Goal: Book appointment/travel/reservation

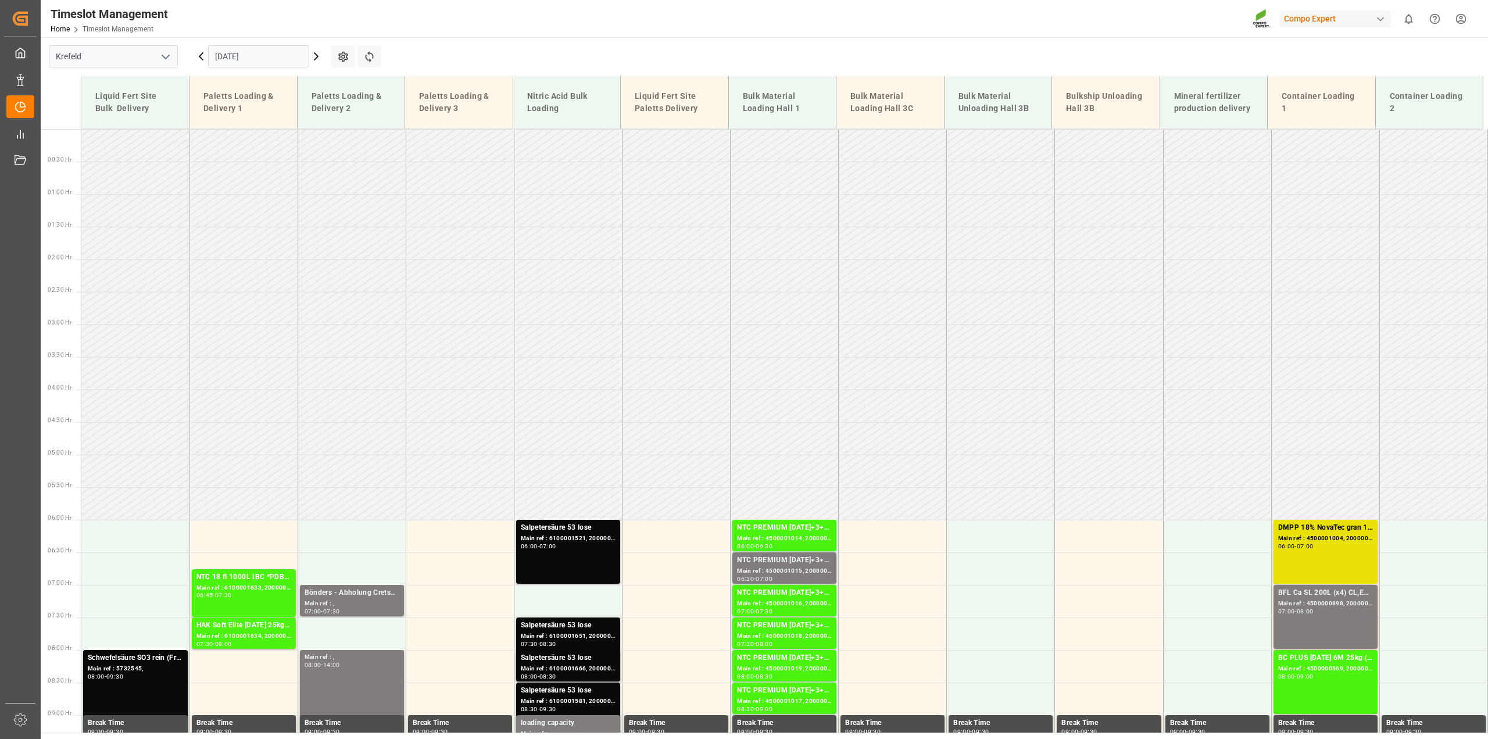
scroll to position [553, 0]
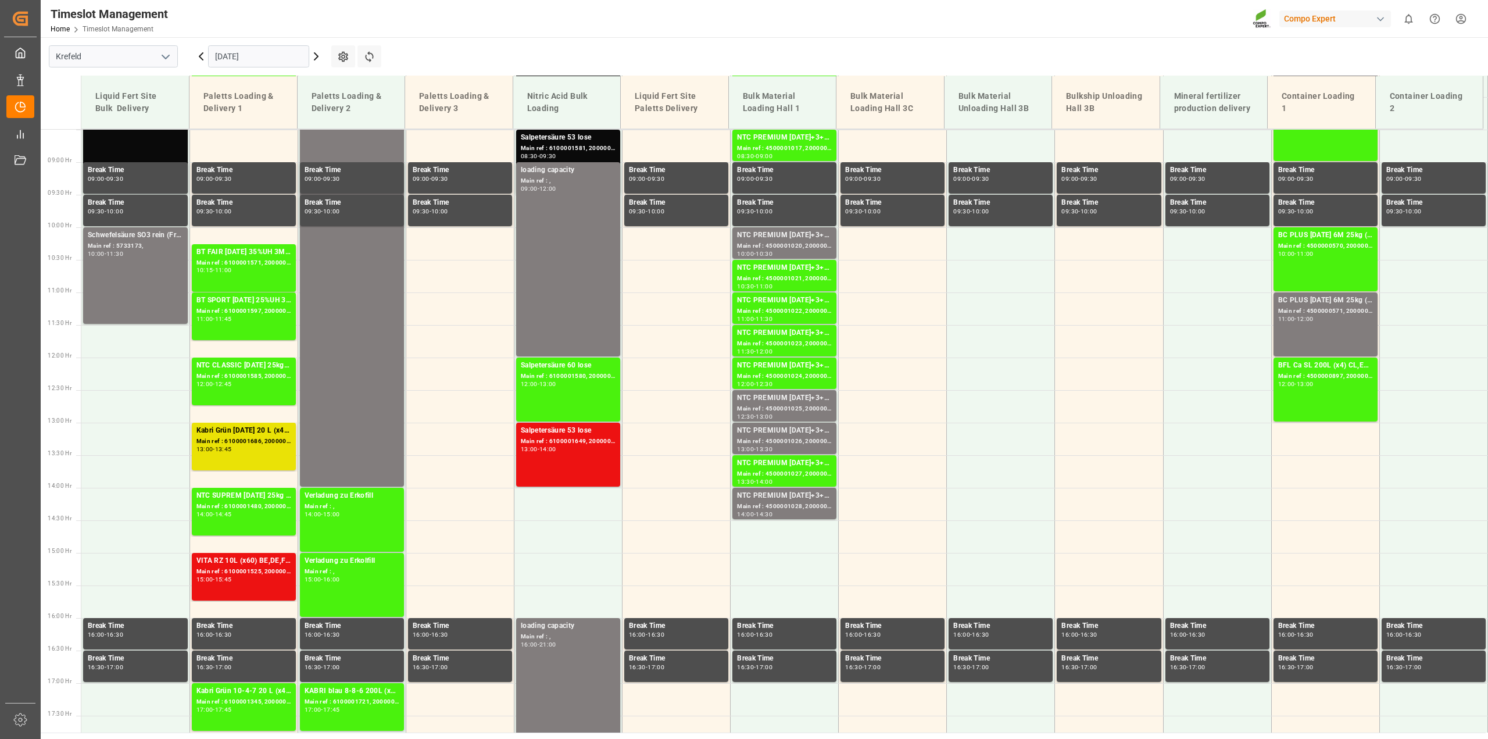
click at [242, 55] on input "[DATE]" at bounding box center [258, 56] width 101 height 22
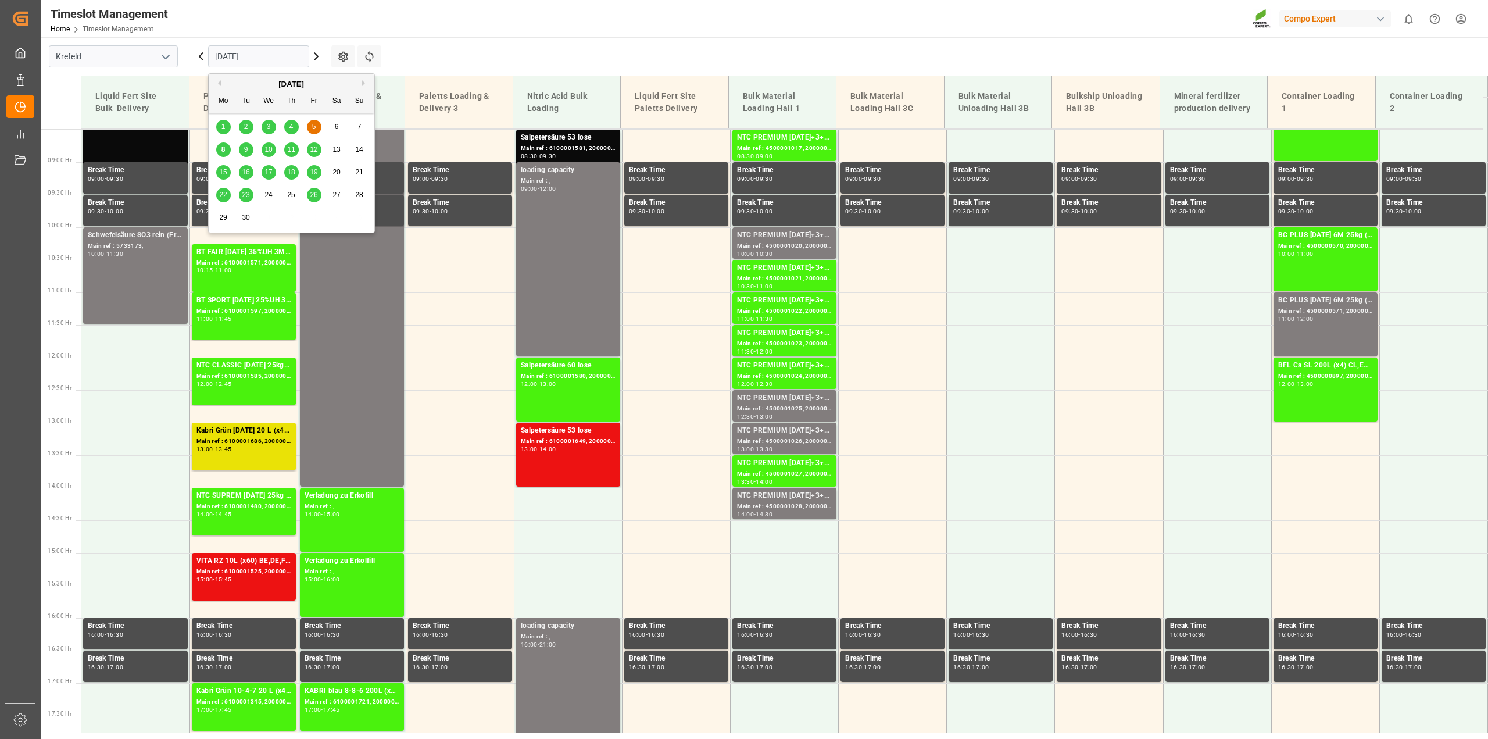
click at [249, 147] on div "9" at bounding box center [246, 150] width 15 height 14
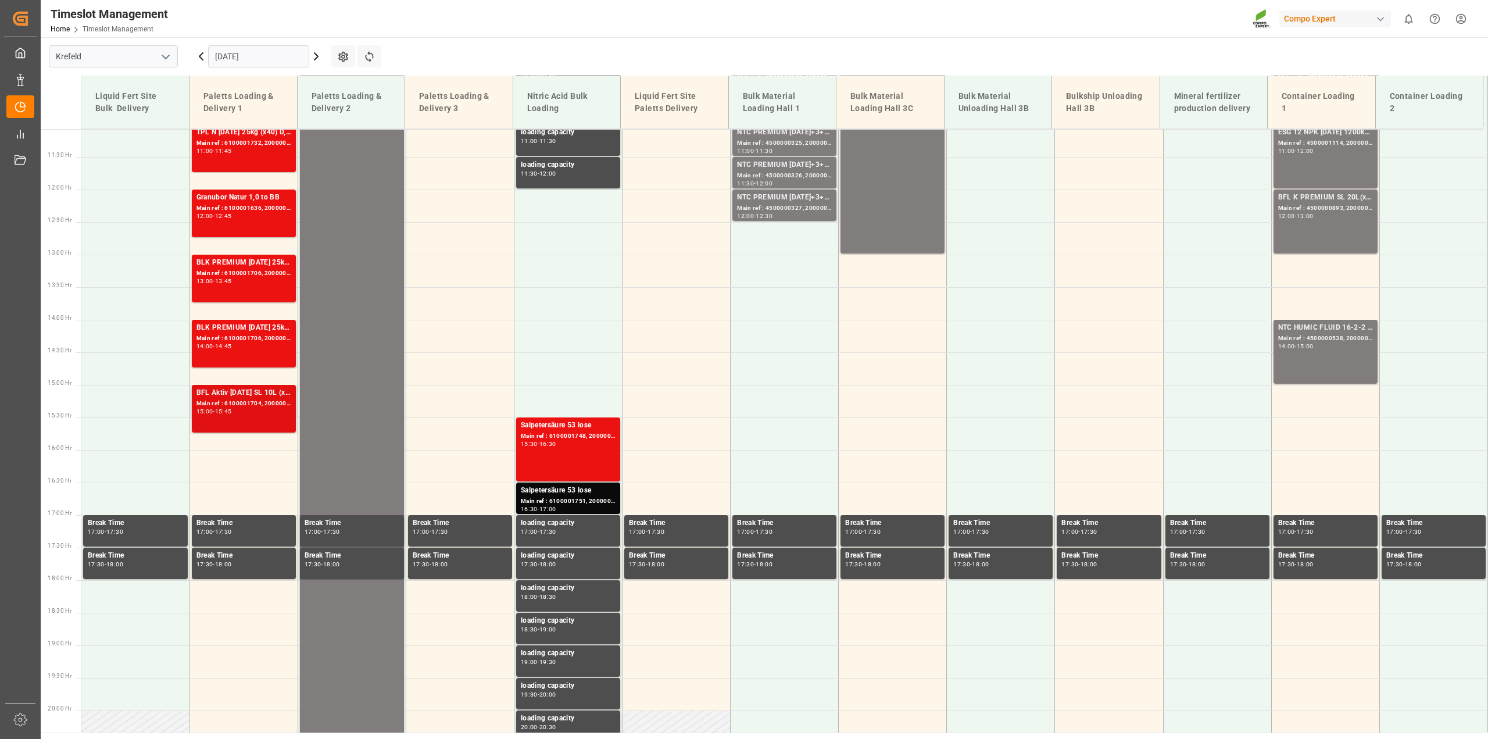
scroll to position [357, 0]
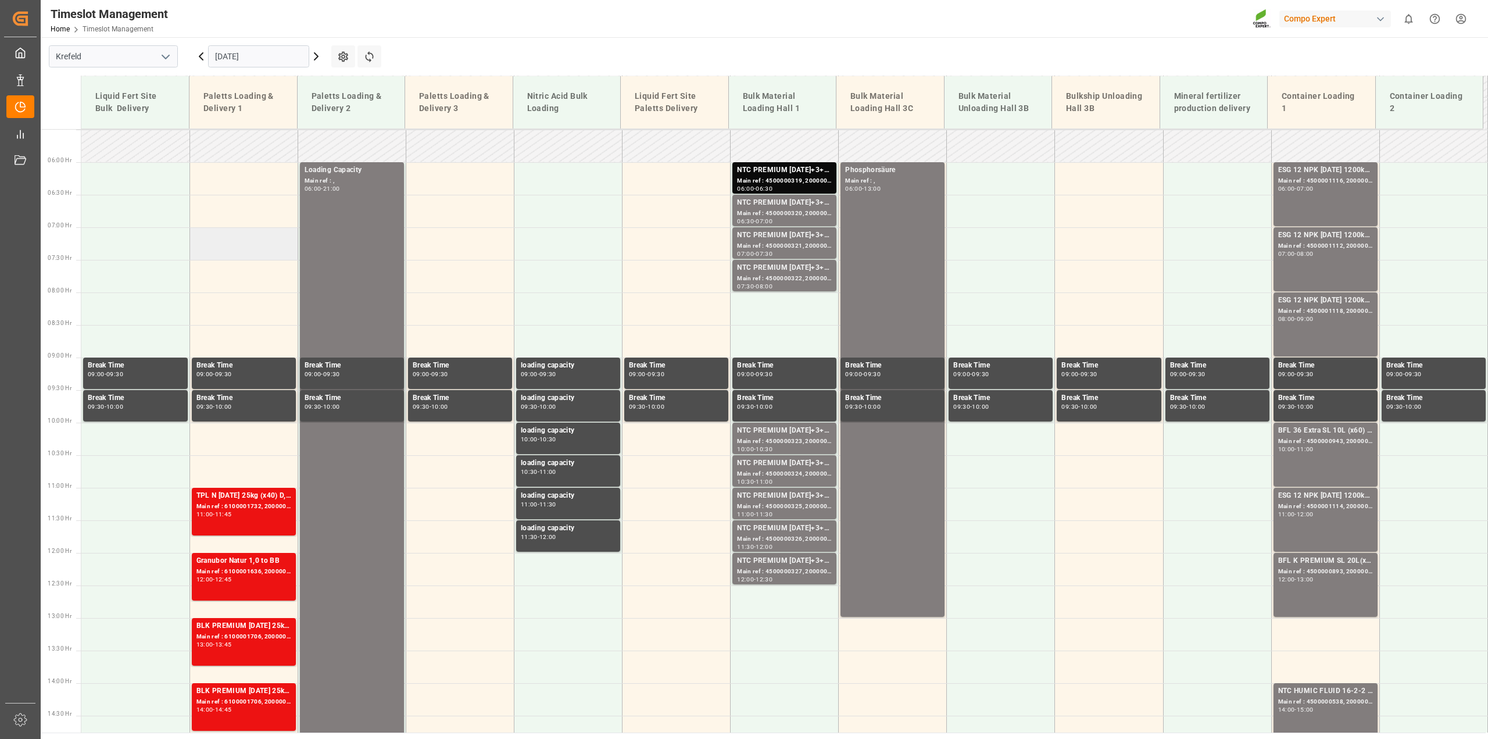
click at [234, 235] on td at bounding box center [243, 243] width 108 height 33
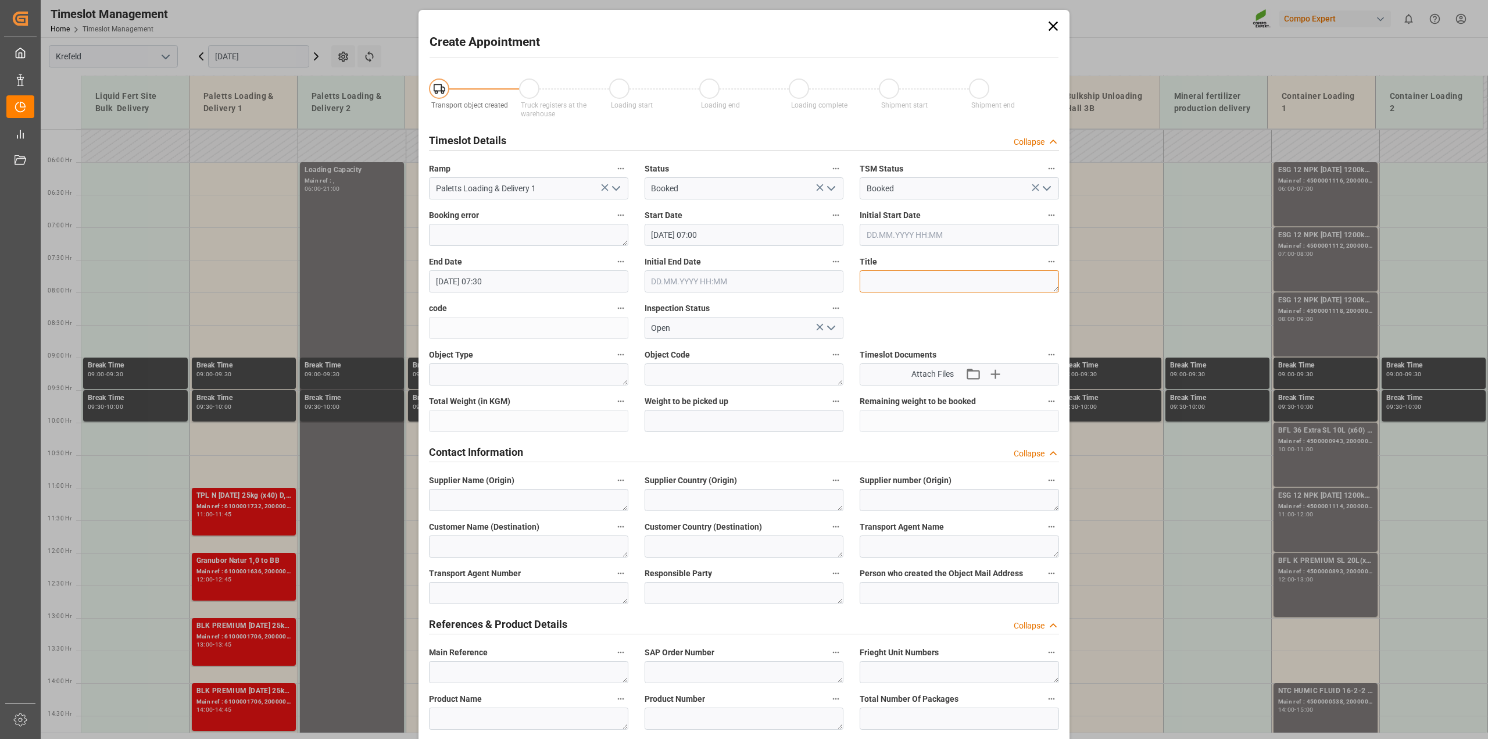
click at [872, 280] on textarea at bounding box center [958, 281] width 199 height 22
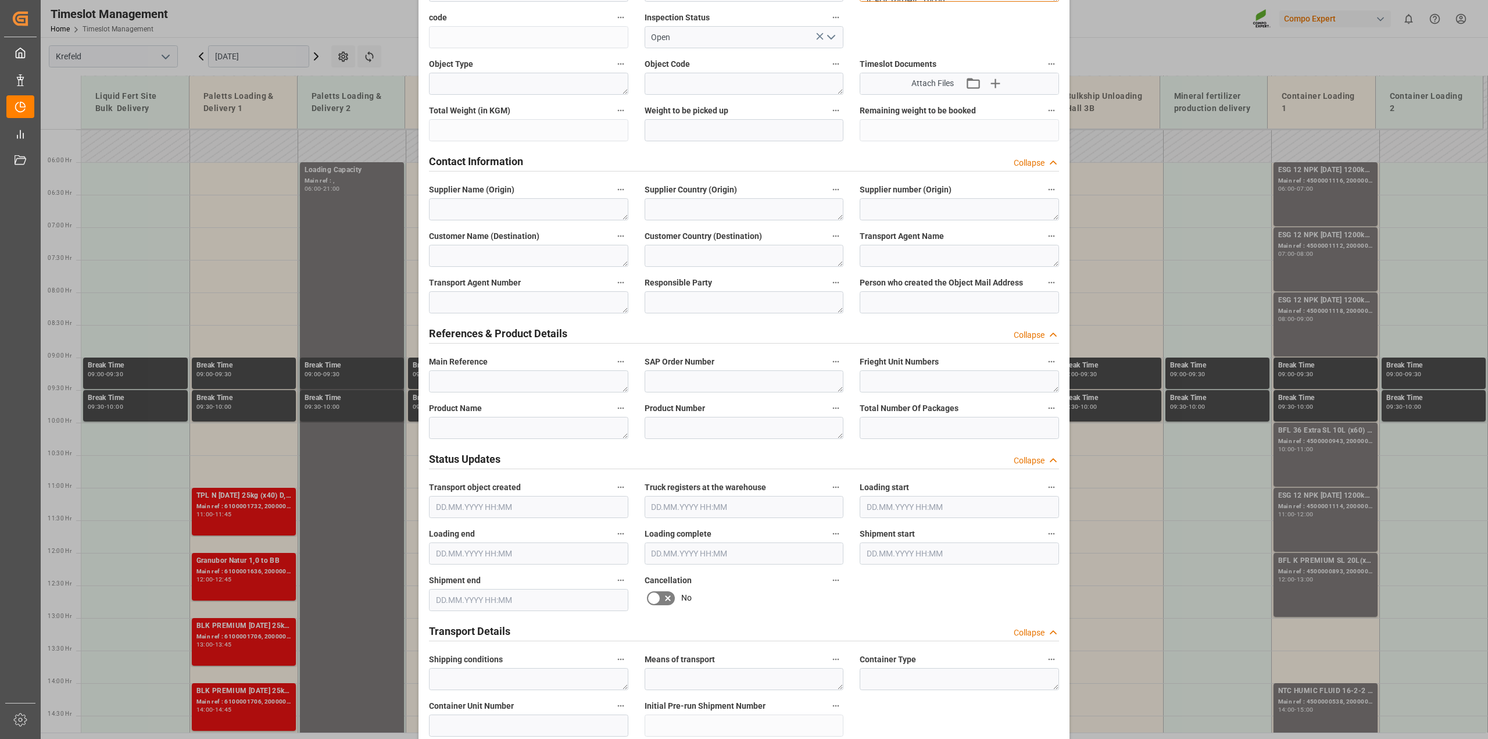
type textarea "BÖNDERS - ADR Umlagerung nach [GEOGRAPHIC_DATA]"
click at [475, 423] on textarea at bounding box center [528, 428] width 199 height 22
paste textarea "BÖNDERS - ADR Umlagerung nach [GEOGRAPHIC_DATA]"
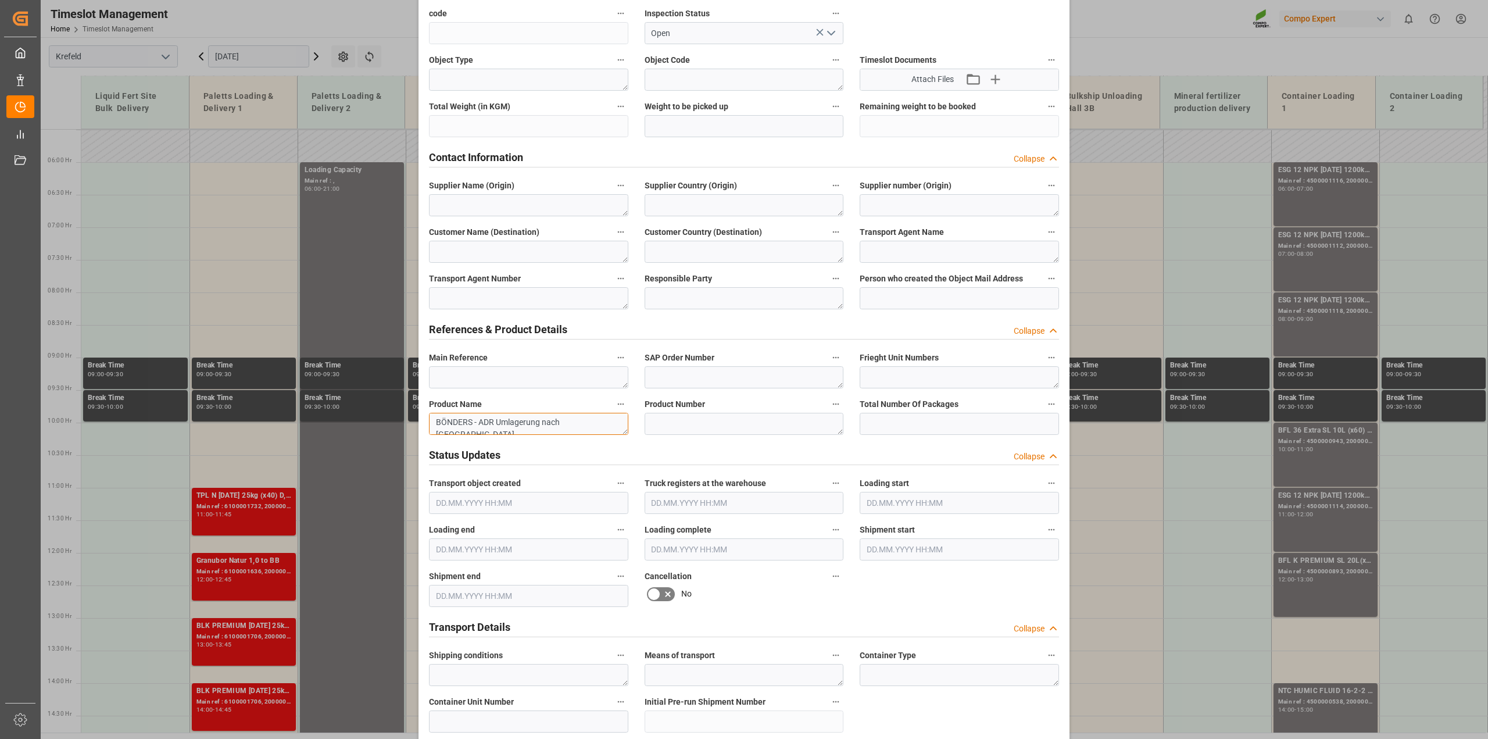
scroll to position [0, 0]
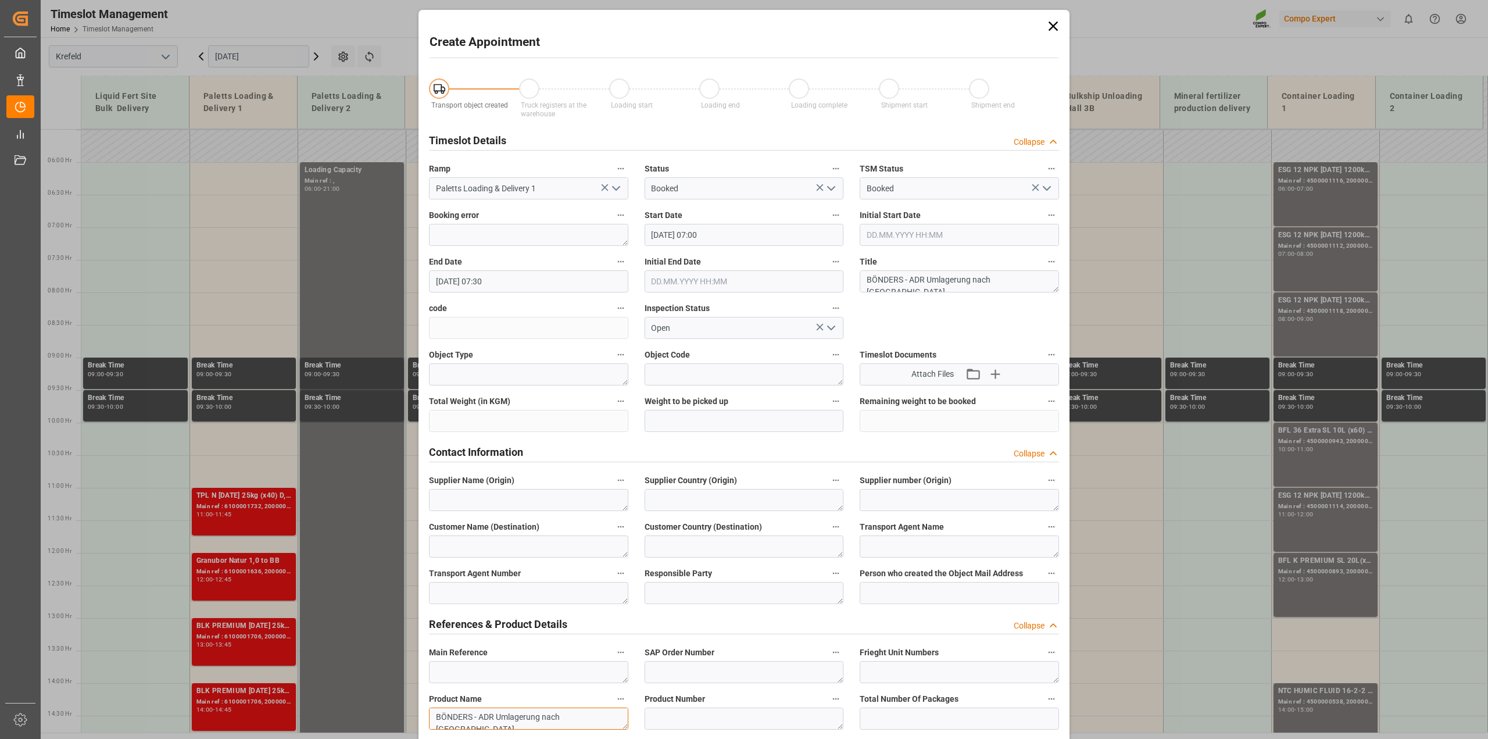
type textarea "BÖNDERS - ADR Umlagerung nach [GEOGRAPHIC_DATA]"
click at [501, 277] on input "[DATE] 07:30" at bounding box center [528, 281] width 199 height 22
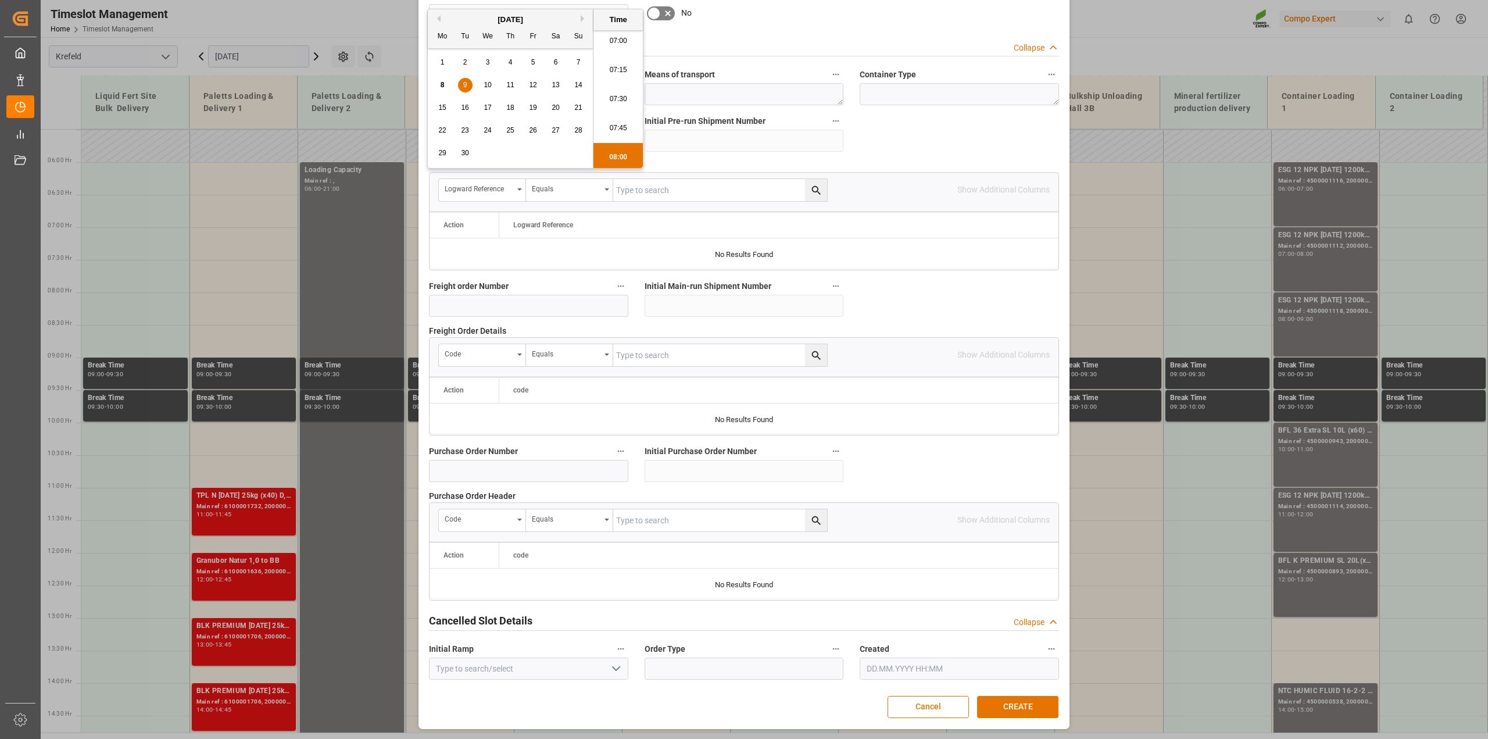
scroll to position [876, 0]
type input "[DATE] 08:00"
click at [1020, 699] on button "CREATE" at bounding box center [1017, 707] width 81 height 22
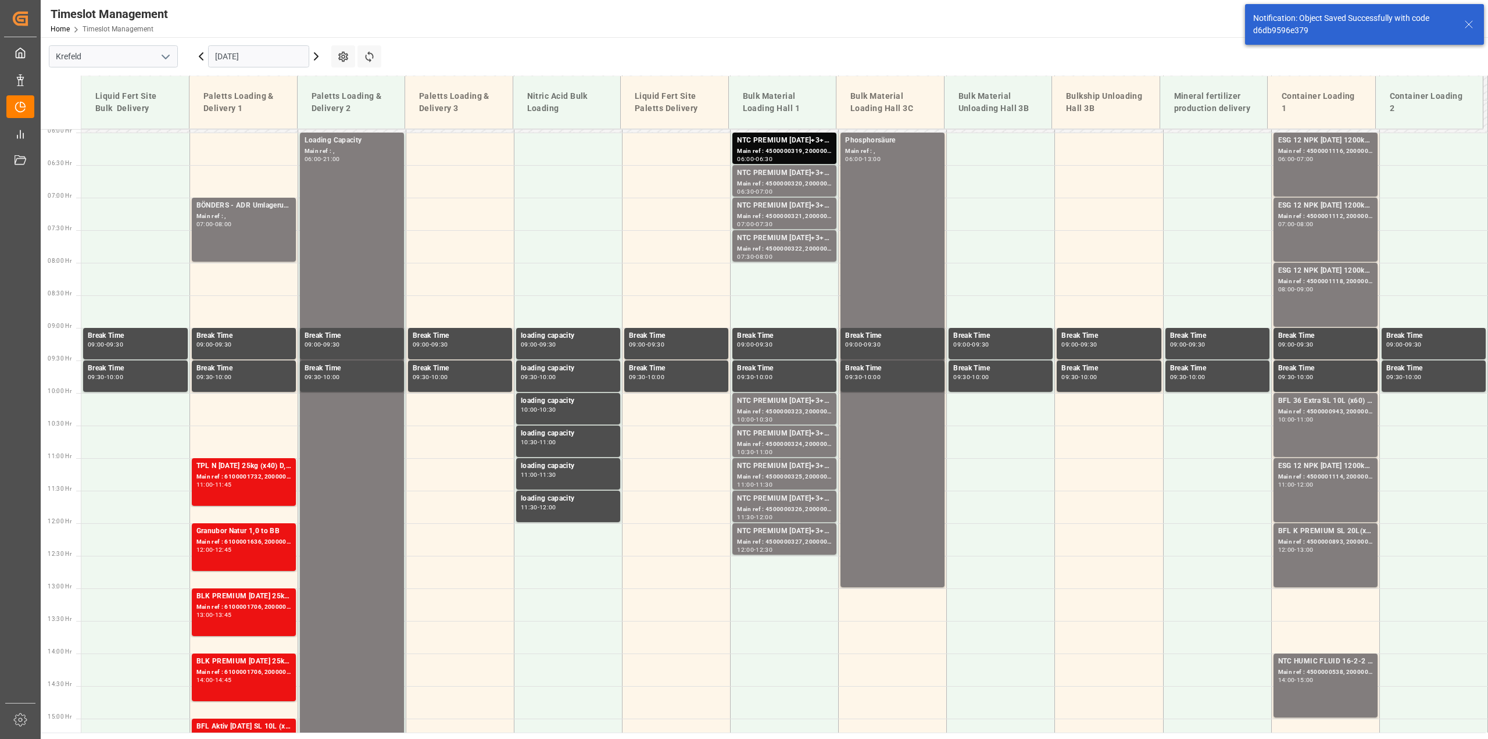
scroll to position [395, 0]
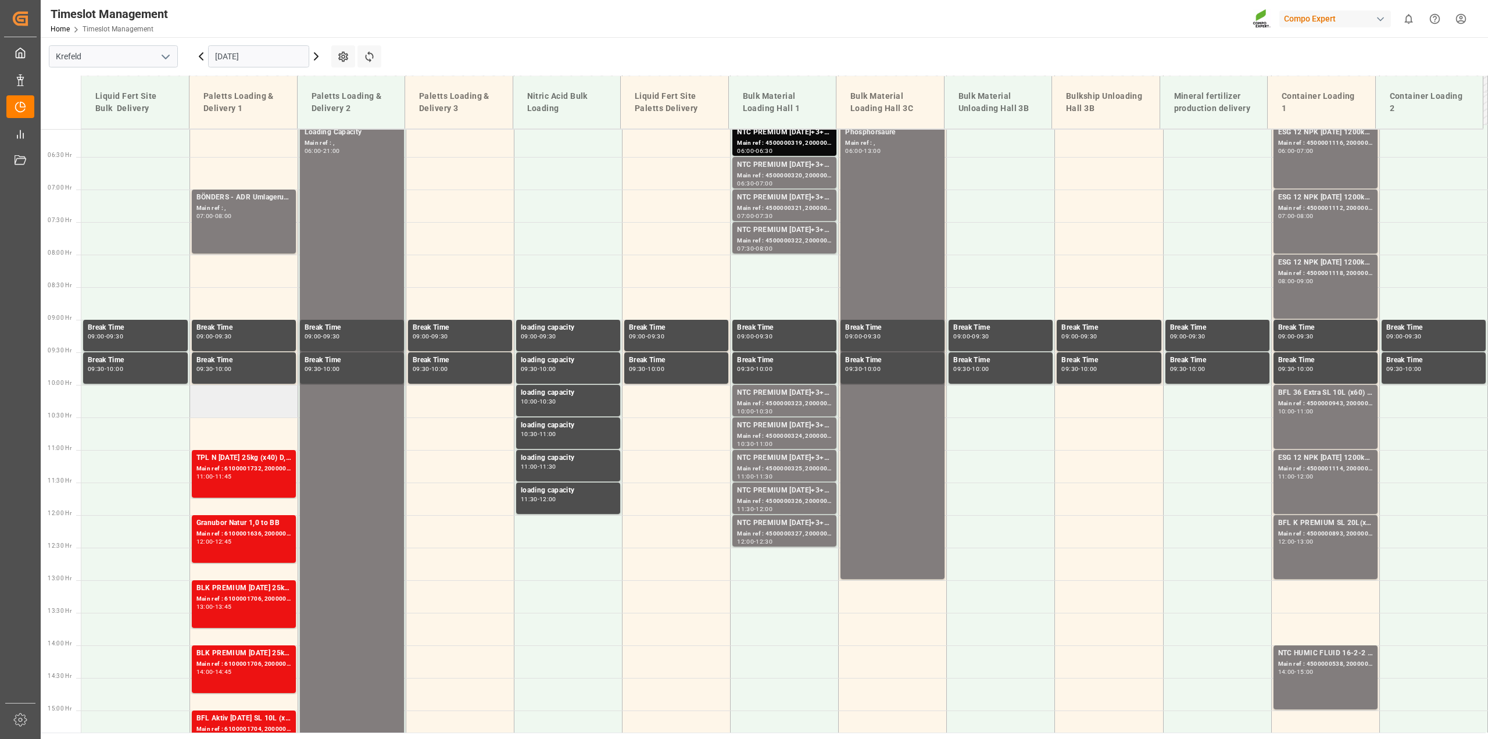
click at [247, 406] on td at bounding box center [243, 401] width 108 height 33
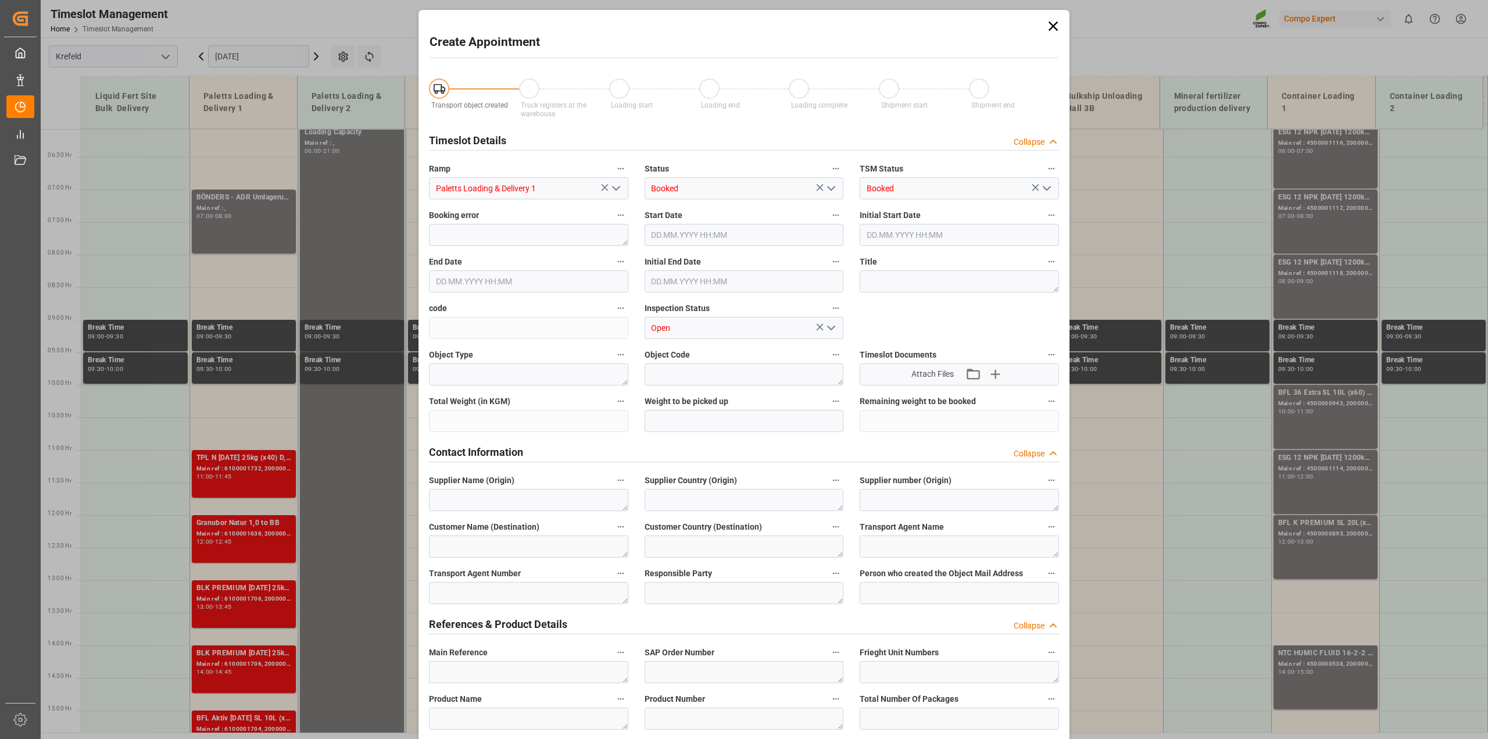
type input "[DATE] 10:00"
type input "[DATE] 10:30"
click at [895, 275] on textarea at bounding box center [958, 281] width 199 height 22
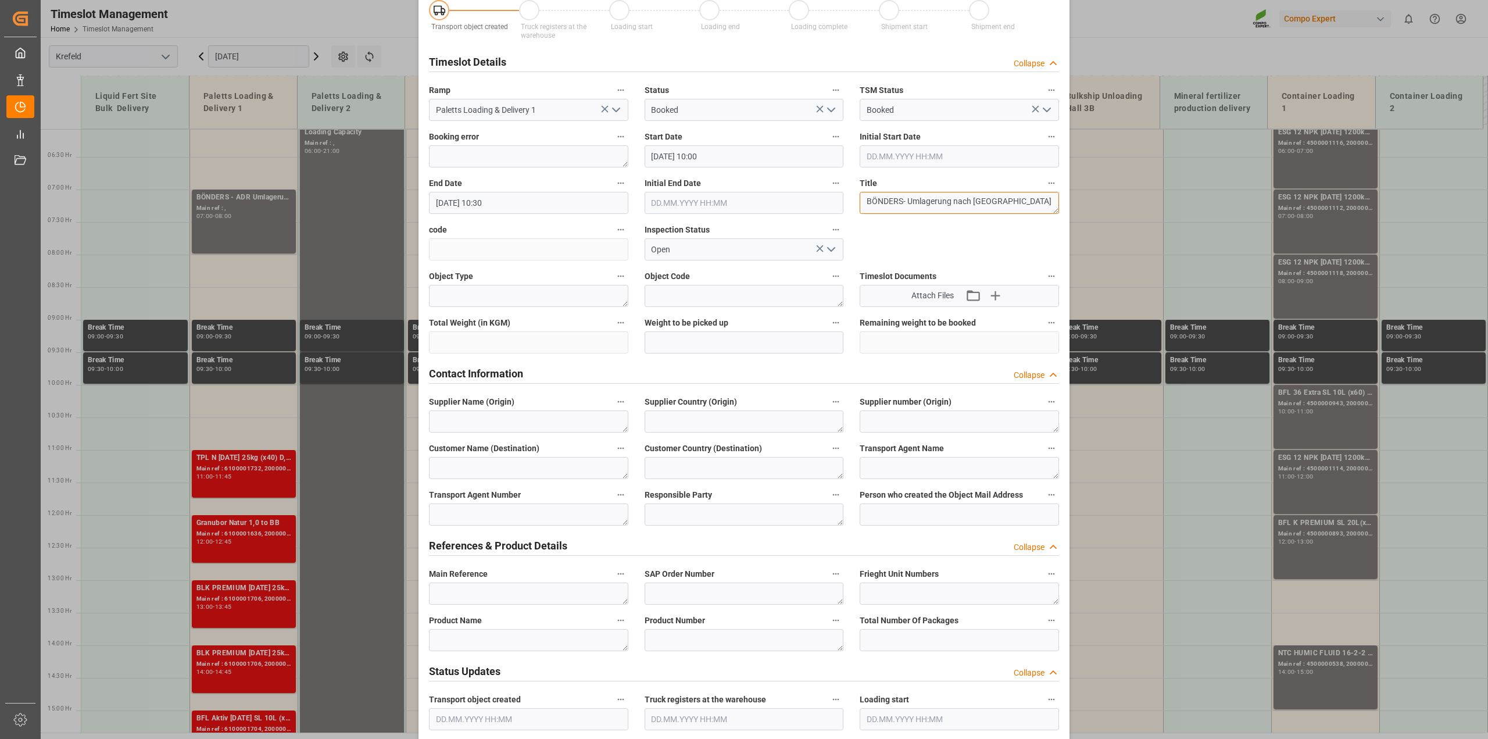
scroll to position [291, 0]
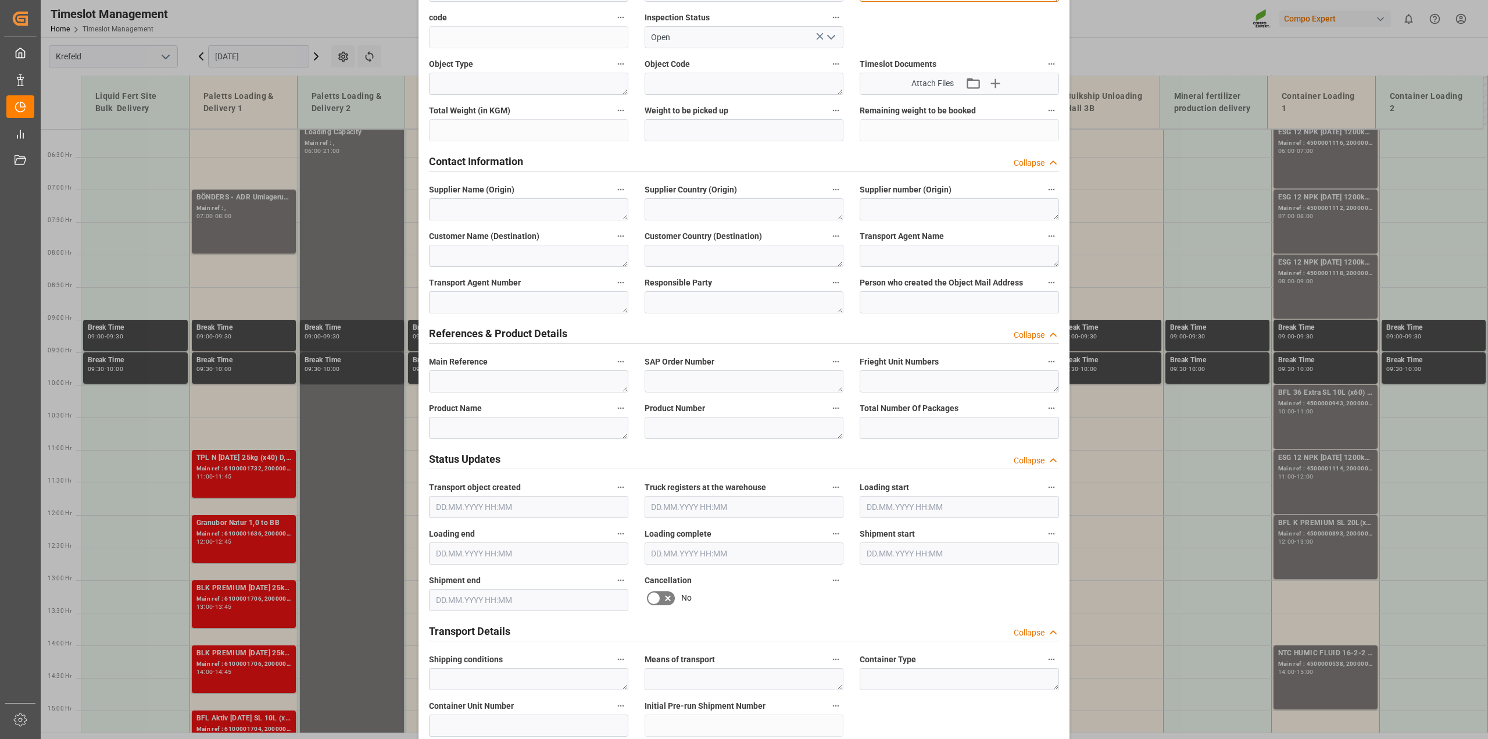
type textarea "BÖNDERS- Umlagerung nach [GEOGRAPHIC_DATA]"
click at [467, 431] on textarea at bounding box center [528, 428] width 199 height 22
paste textarea "BÖNDERS- Umlagerung nach [GEOGRAPHIC_DATA]"
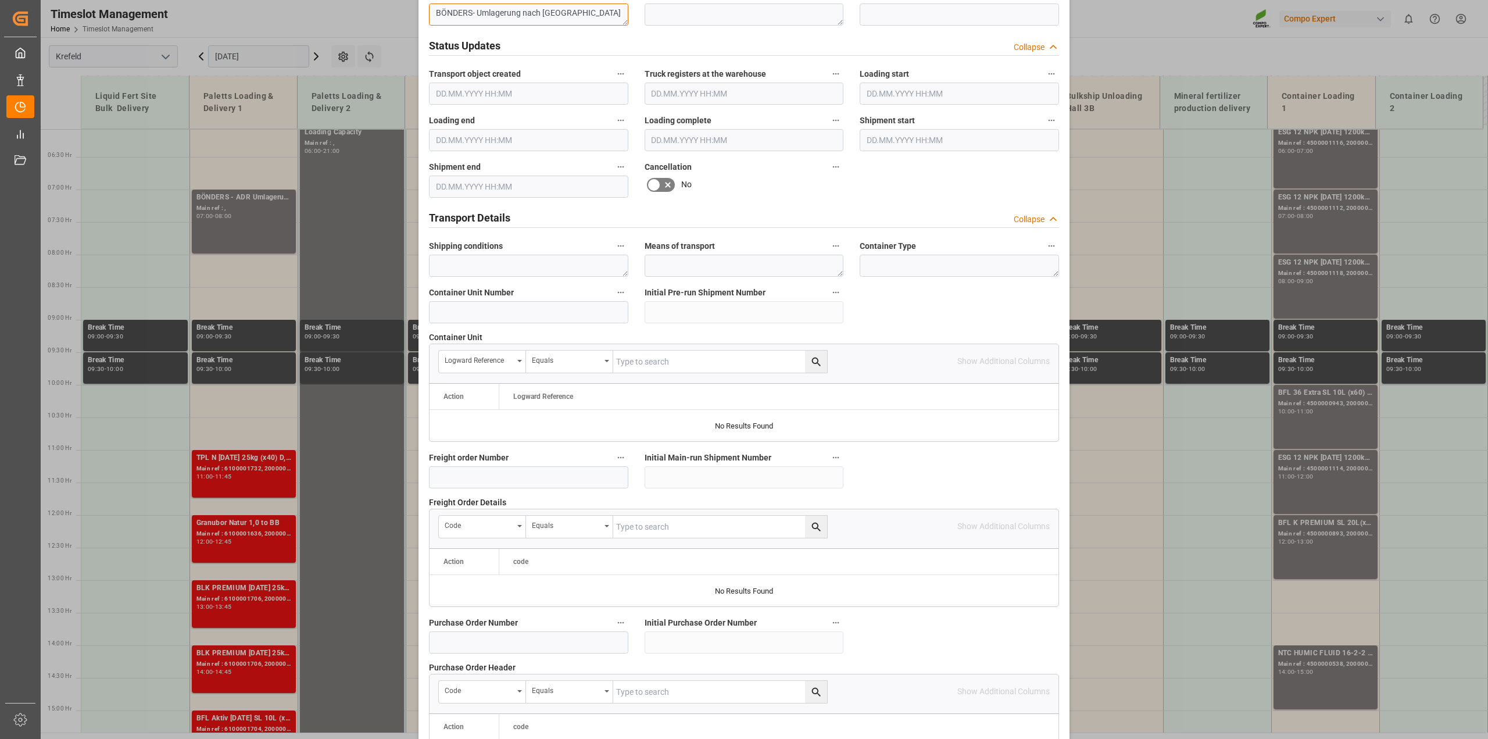
scroll to position [876, 0]
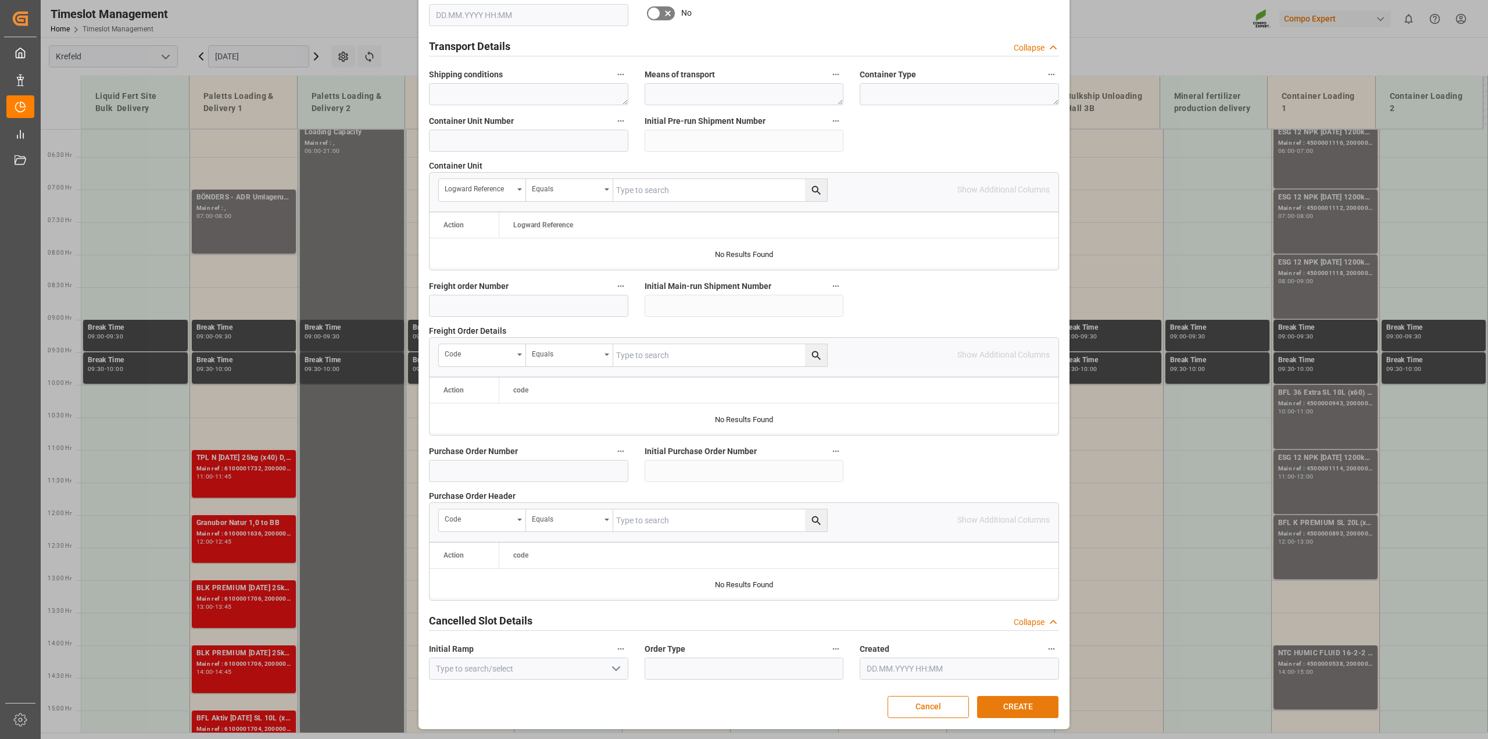
type textarea "BÖNDERS- Umlagerung nach [GEOGRAPHIC_DATA]"
click at [1017, 703] on button "CREATE" at bounding box center [1017, 707] width 81 height 22
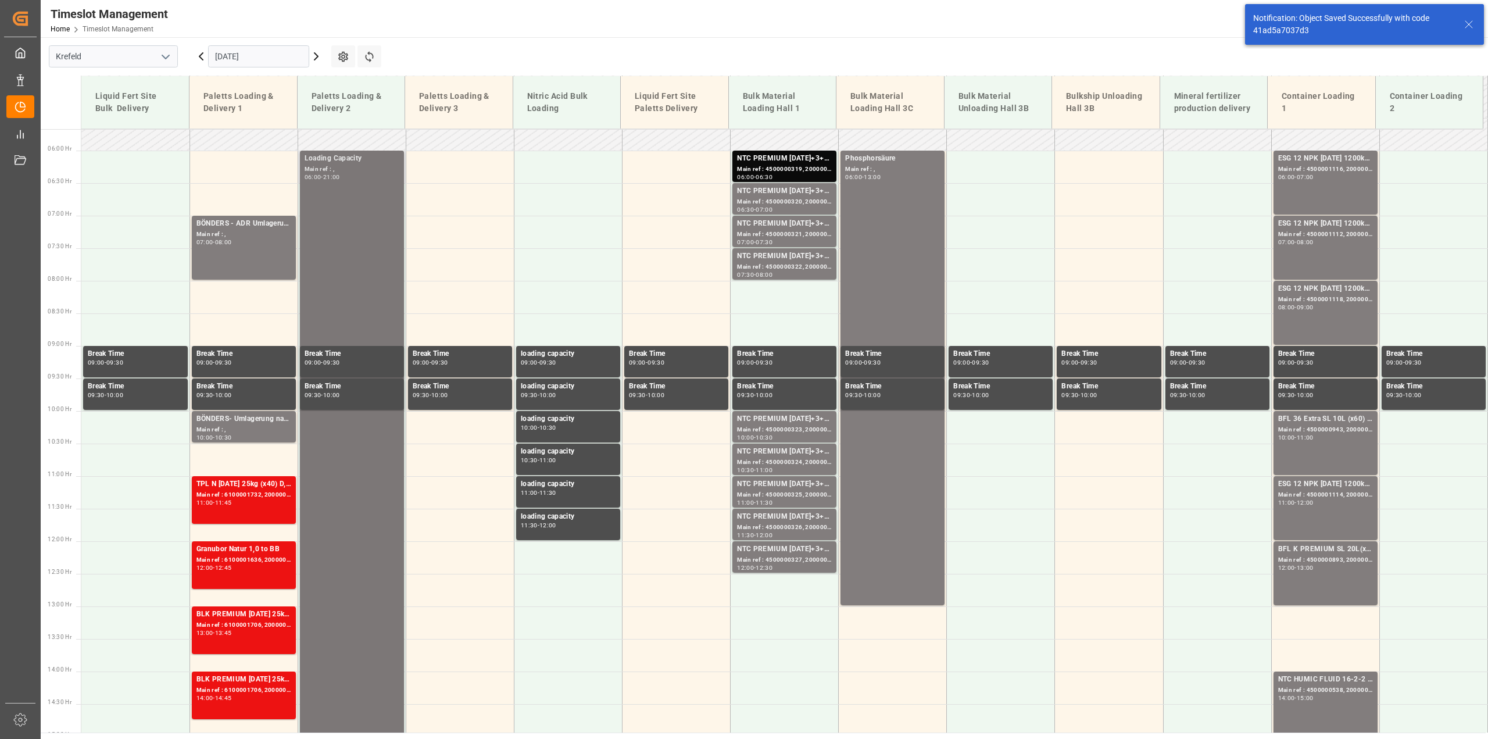
scroll to position [227, 0]
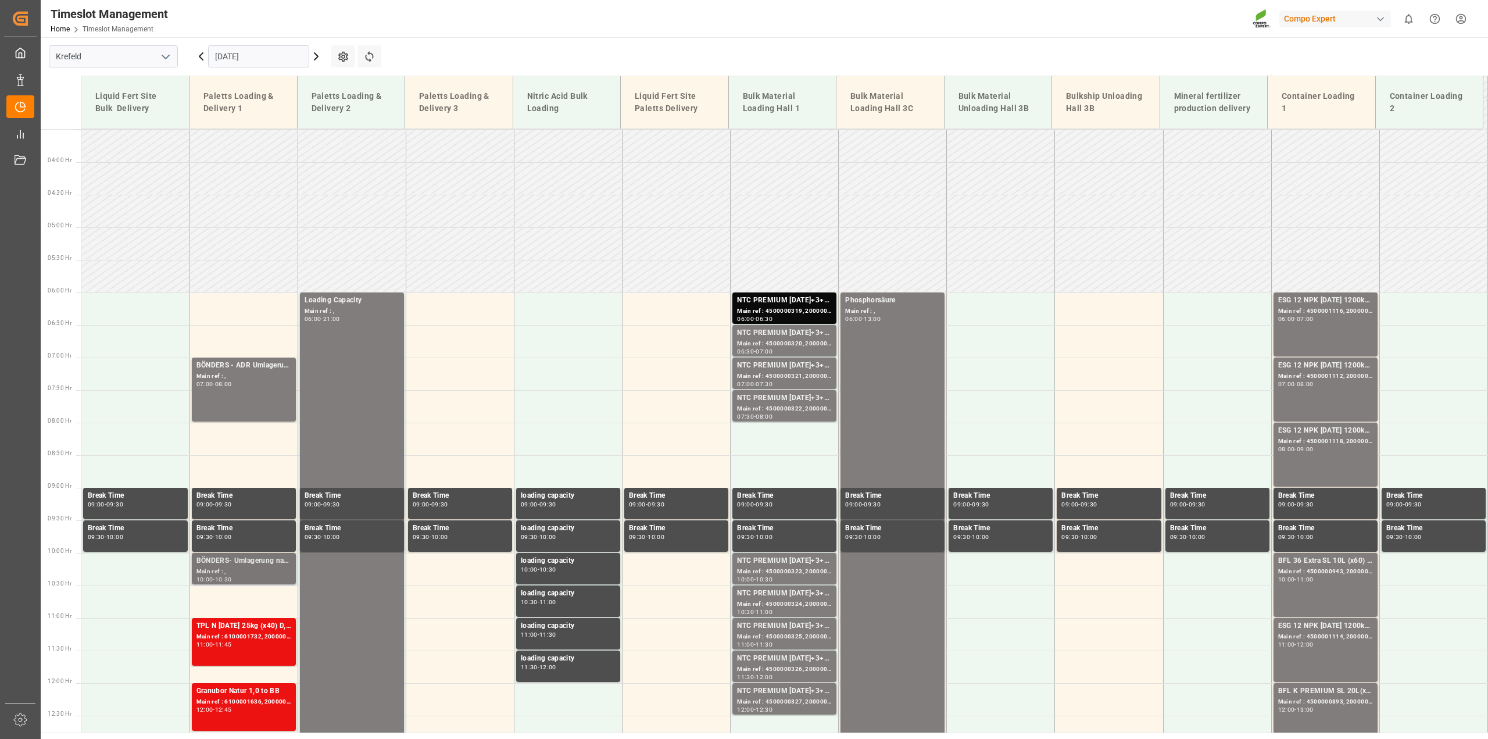
click at [225, 578] on div "10:30" at bounding box center [223, 578] width 17 height 5
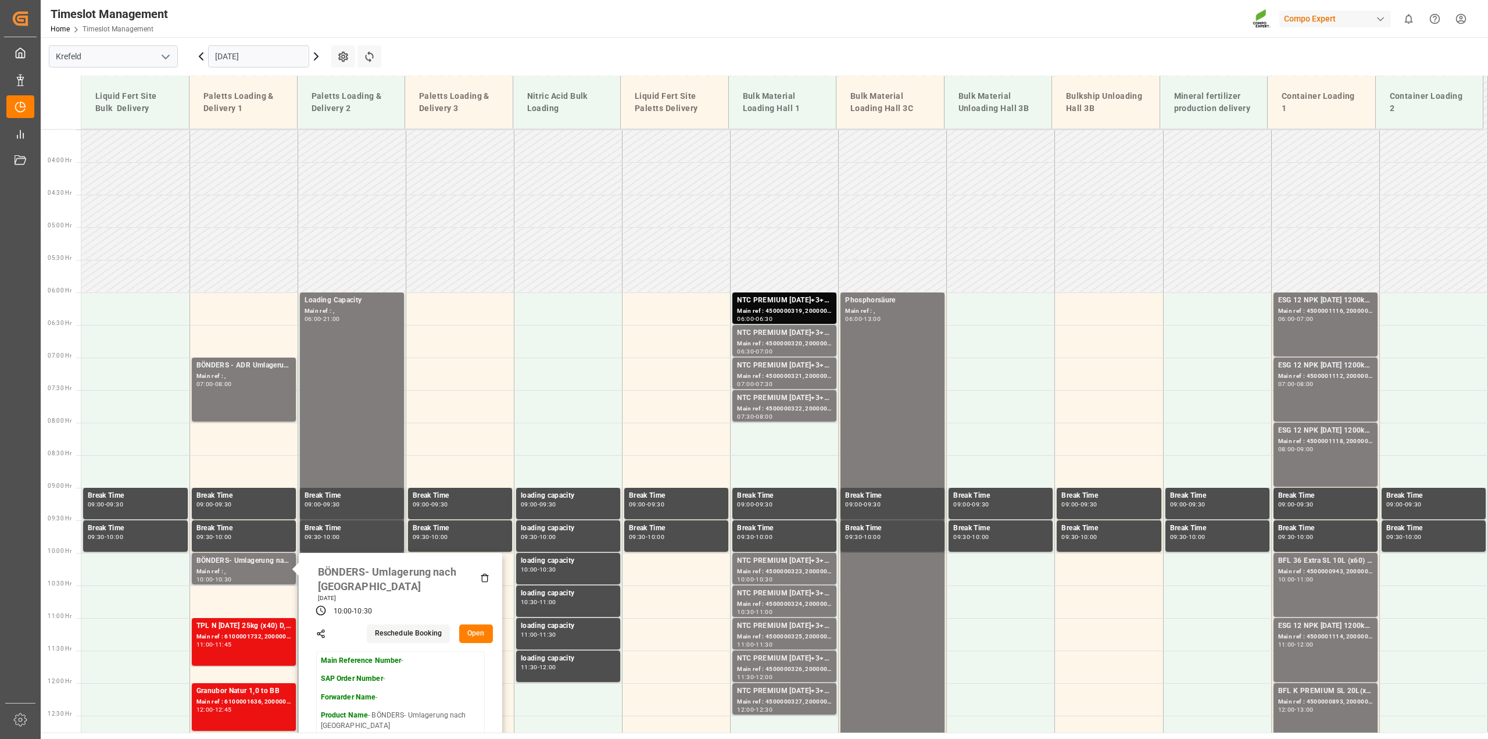
click at [480, 629] on button "Open" at bounding box center [476, 633] width 34 height 19
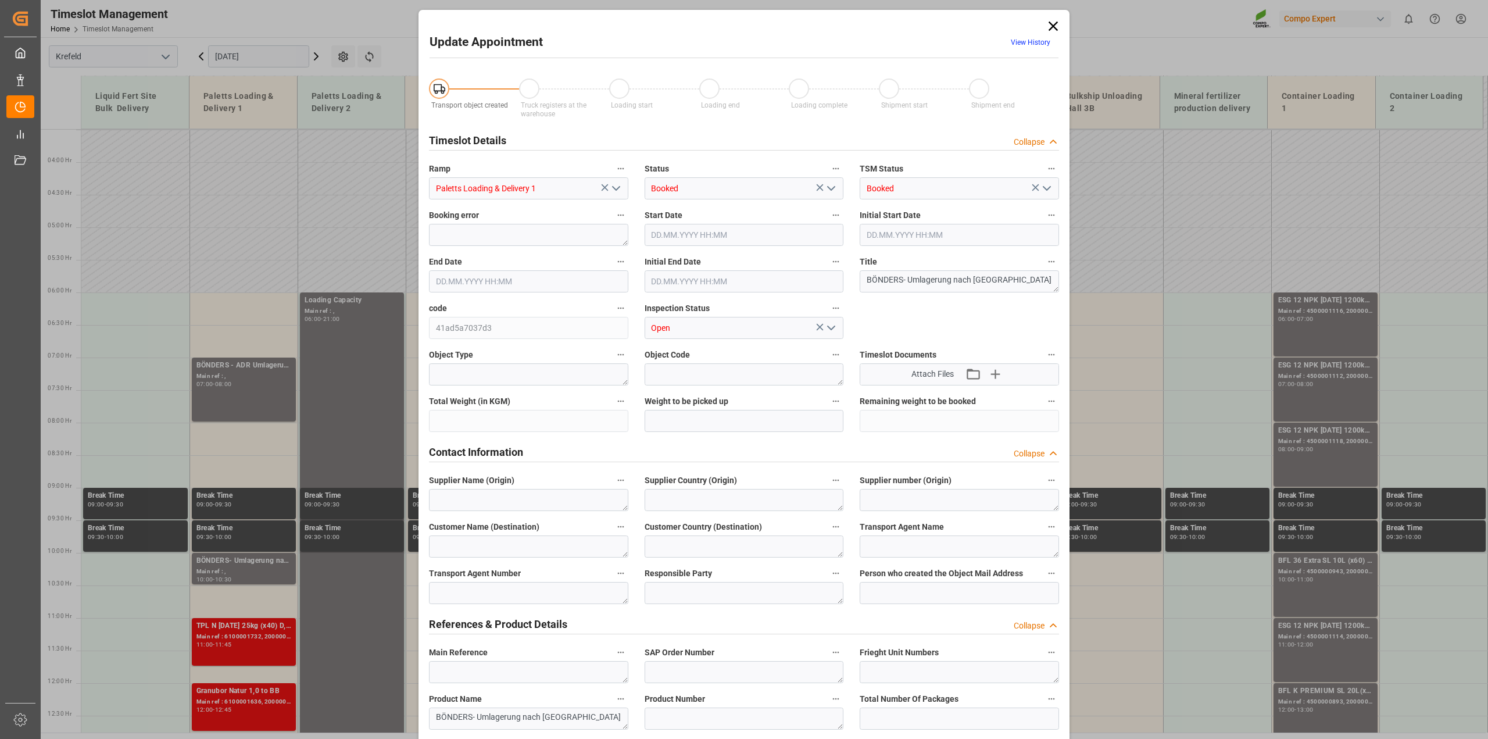
type input "[DATE] 10:00"
type input "[DATE] 10:30"
type input "[DATE] 09:51"
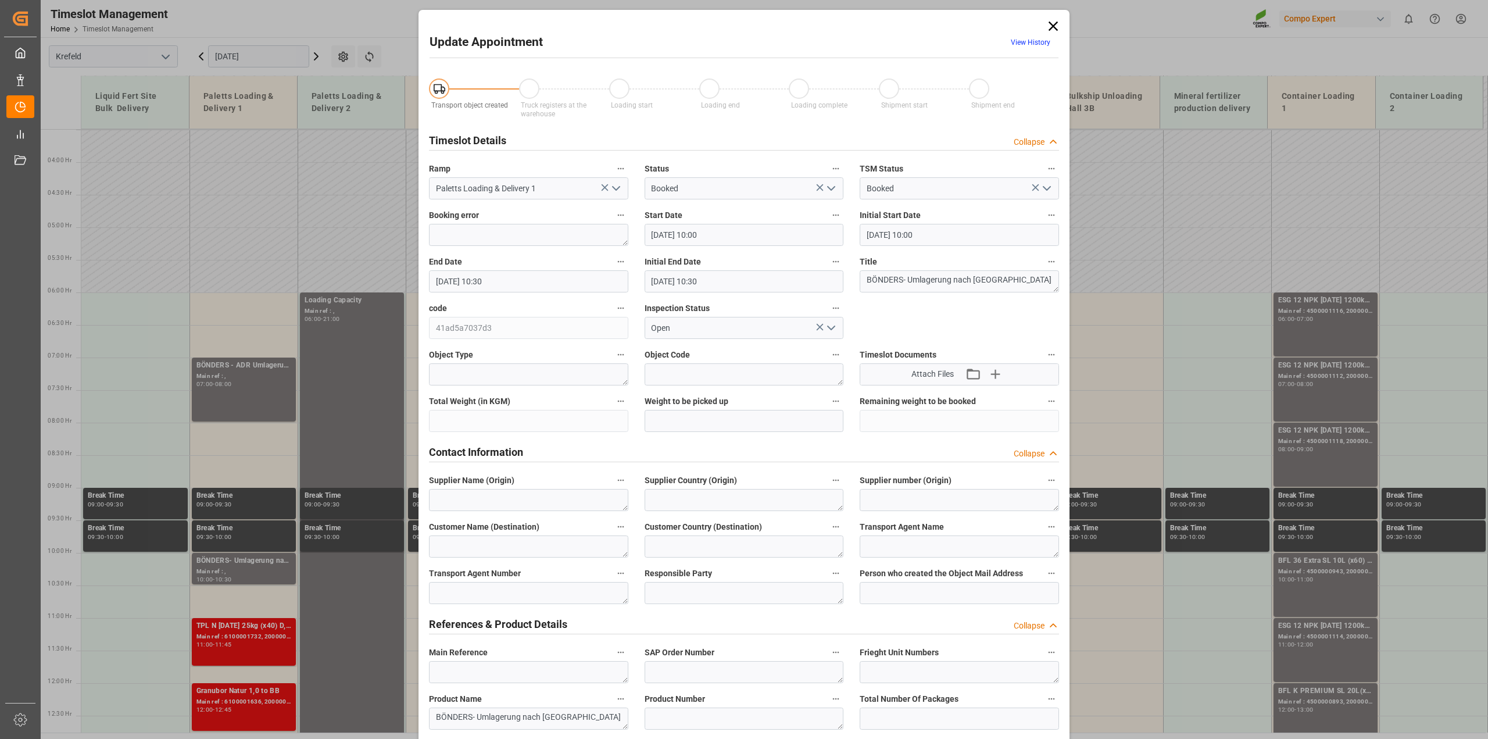
click at [483, 276] on input "[DATE] 10:30" at bounding box center [528, 281] width 199 height 22
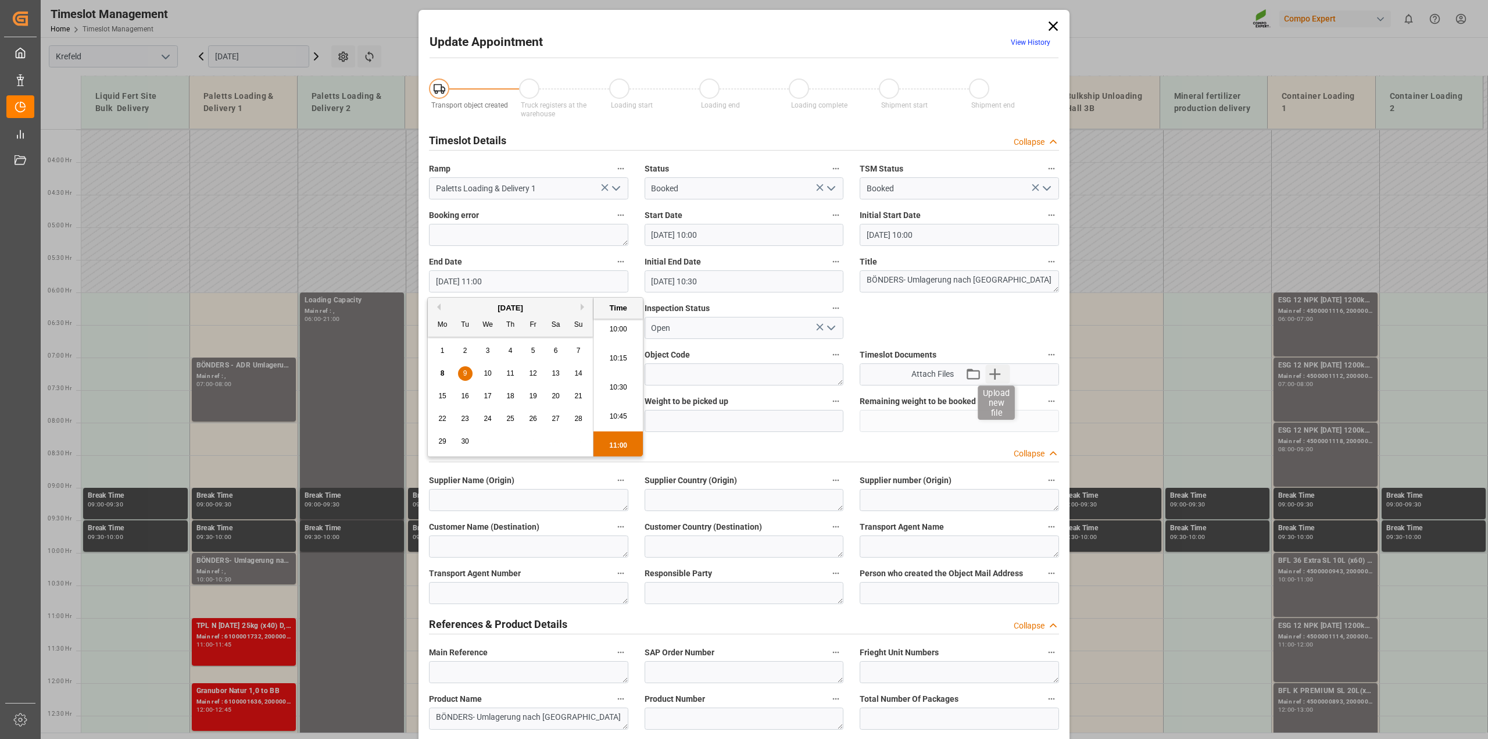
type input "[DATE] 11:00"
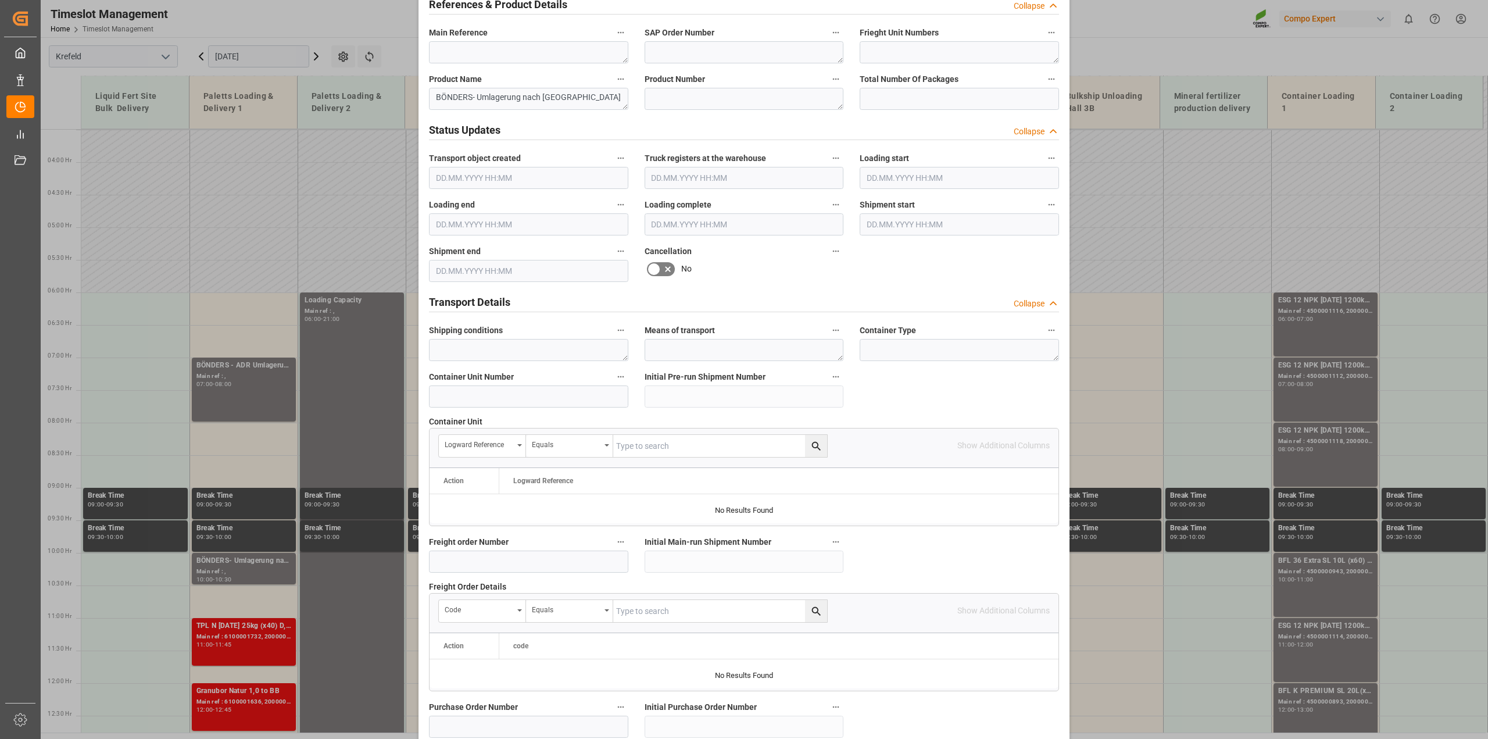
scroll to position [876, 0]
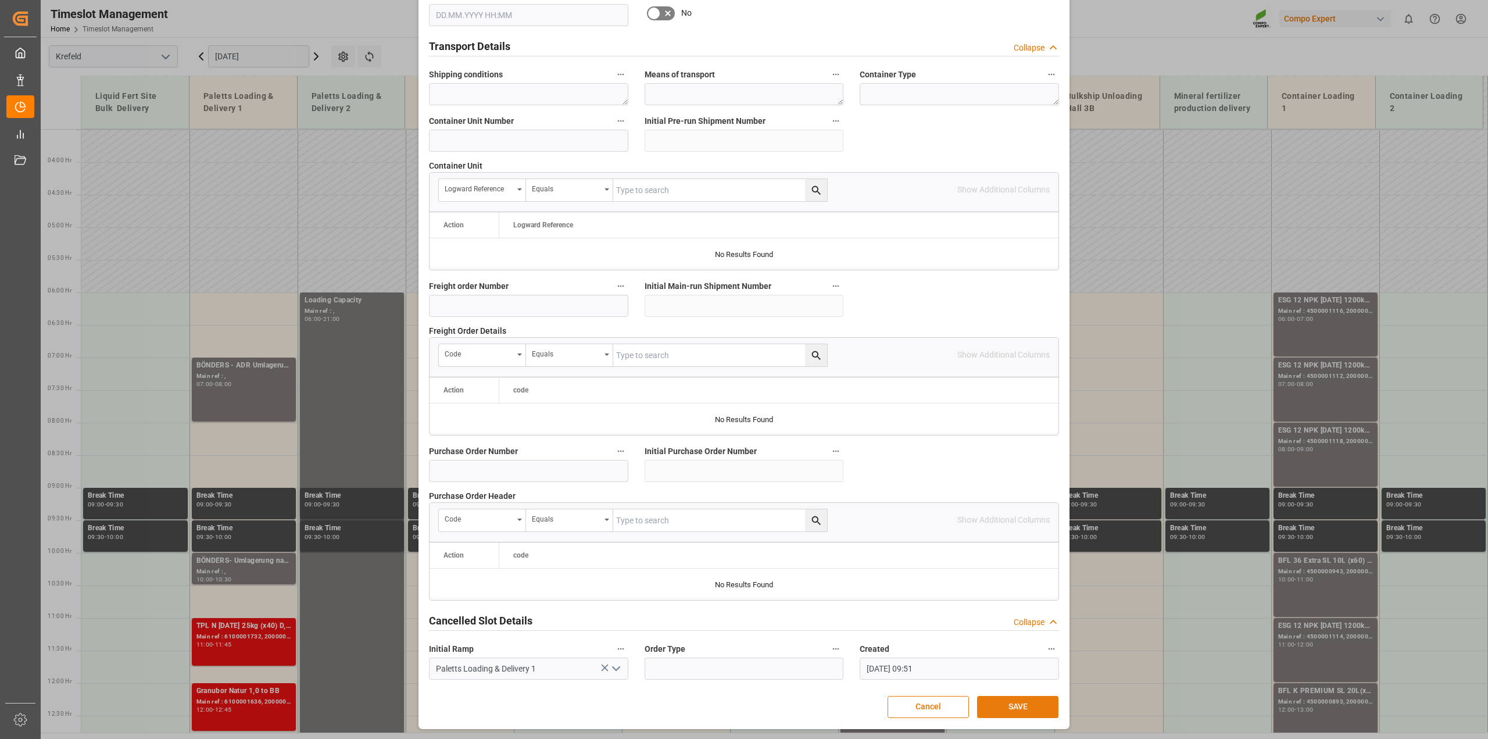
click at [1004, 708] on button "SAVE" at bounding box center [1017, 707] width 81 height 22
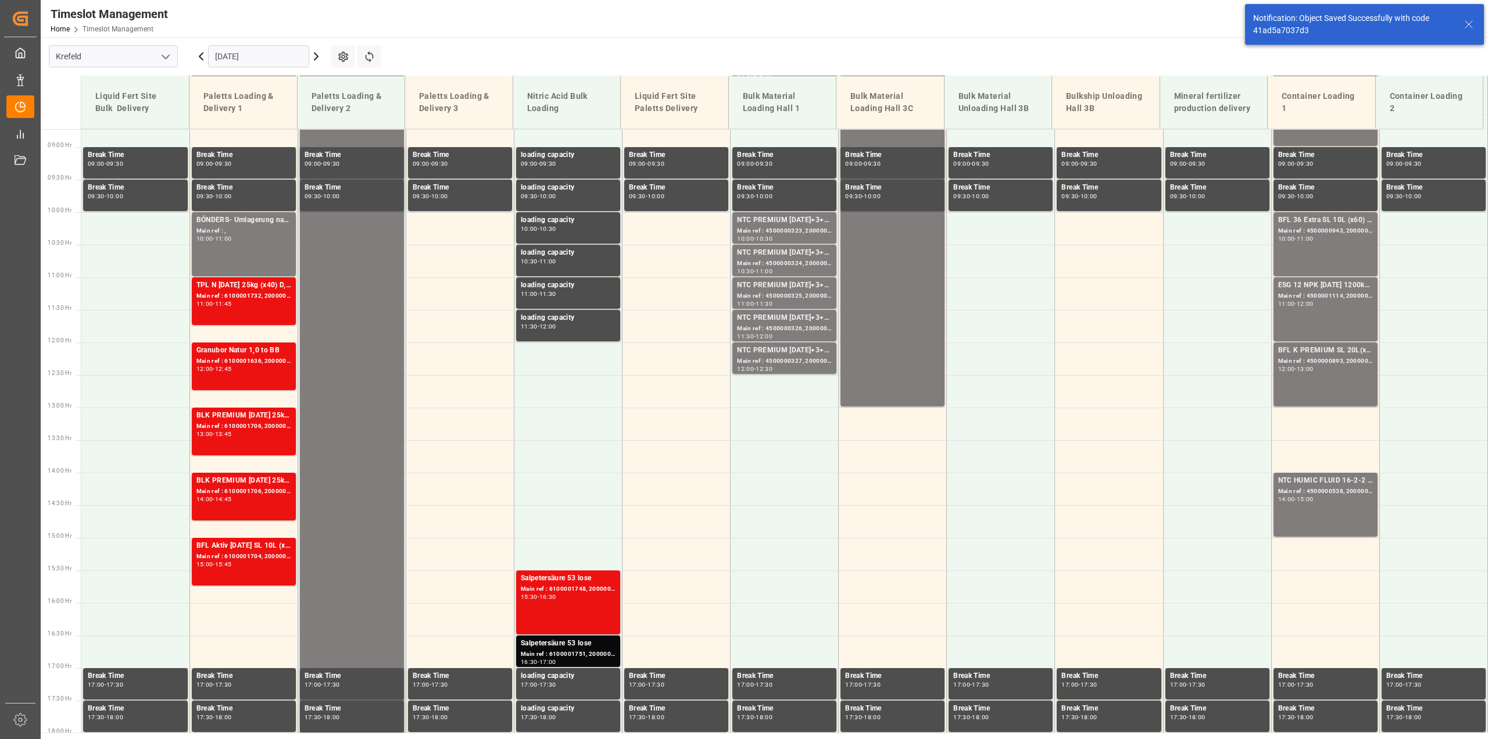
scroll to position [590, 0]
